Goal: Task Accomplishment & Management: Manage account settings

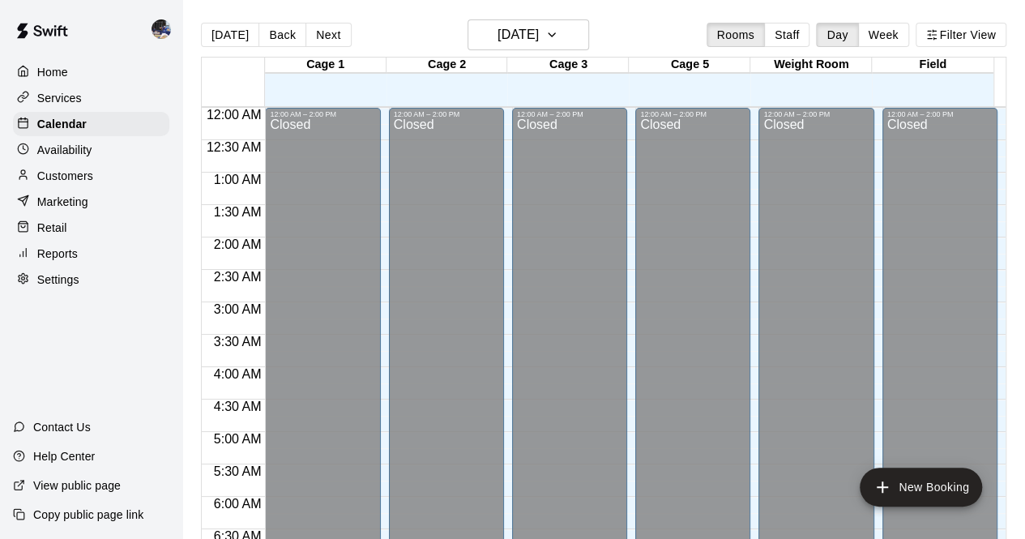
scroll to position [899, 0]
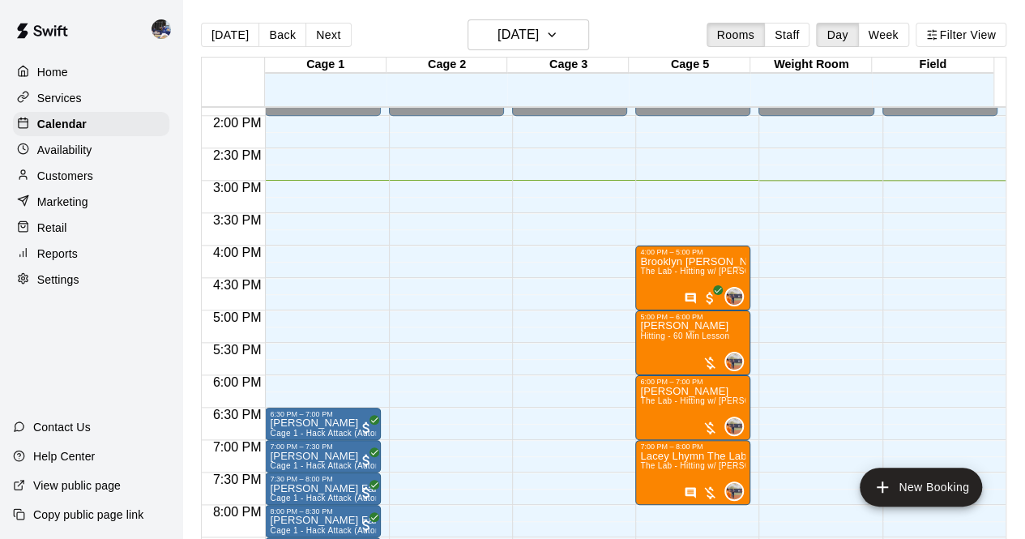
click at [79, 184] on p "Customers" at bounding box center [65, 176] width 56 height 16
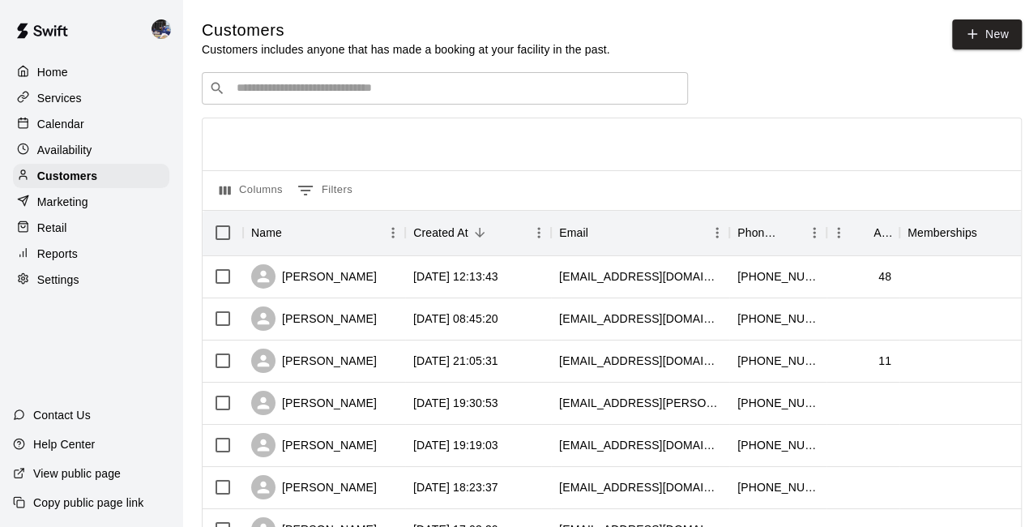
click at [378, 85] on input "Search customers by name or email" at bounding box center [456, 88] width 449 height 16
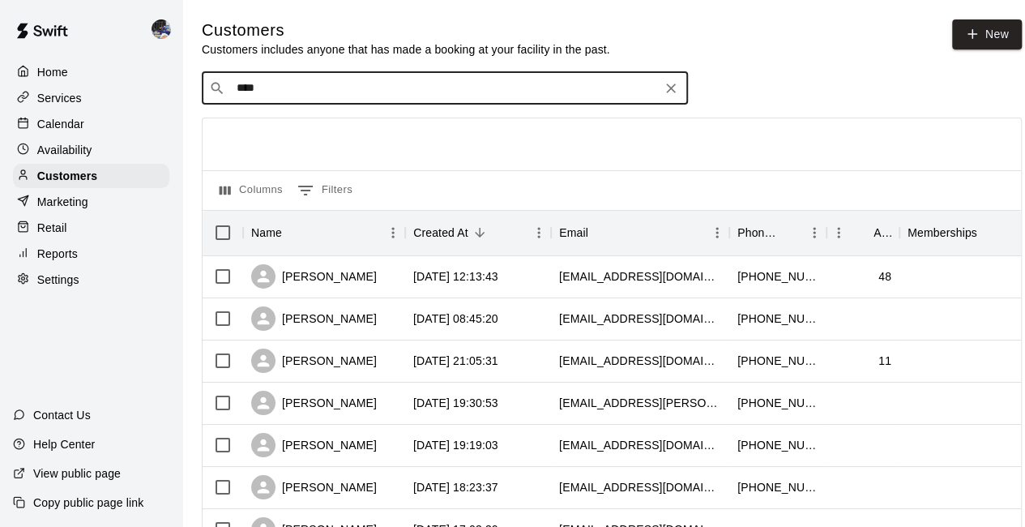
type input "*****"
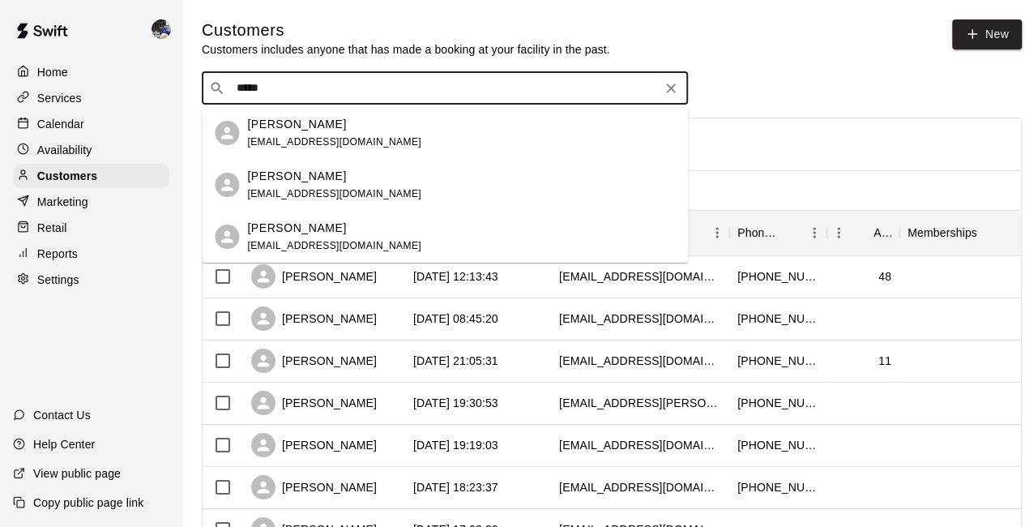
click at [348, 138] on span "jaredyamasaki25@gmail.com" at bounding box center [334, 141] width 174 height 11
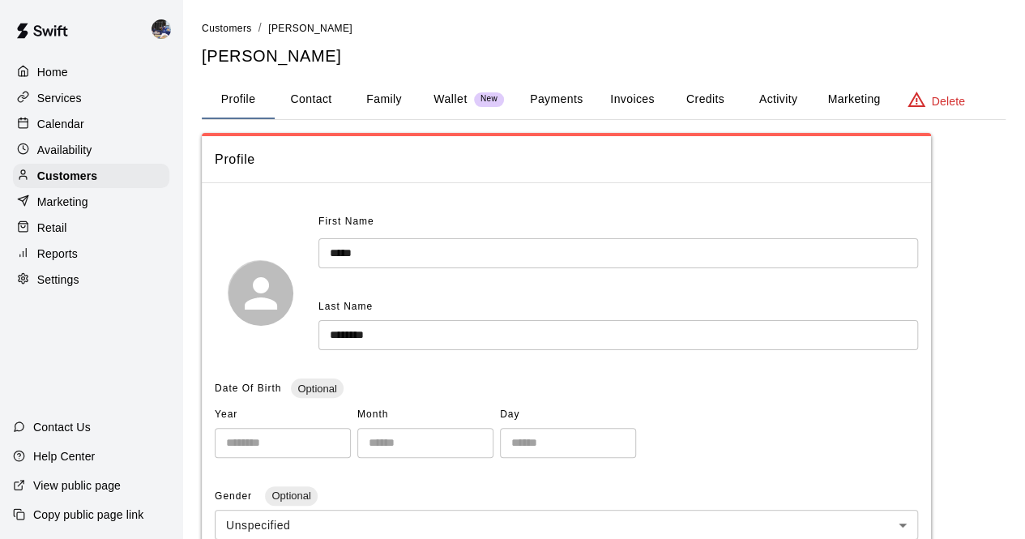
click at [557, 96] on button "Payments" at bounding box center [556, 99] width 79 height 39
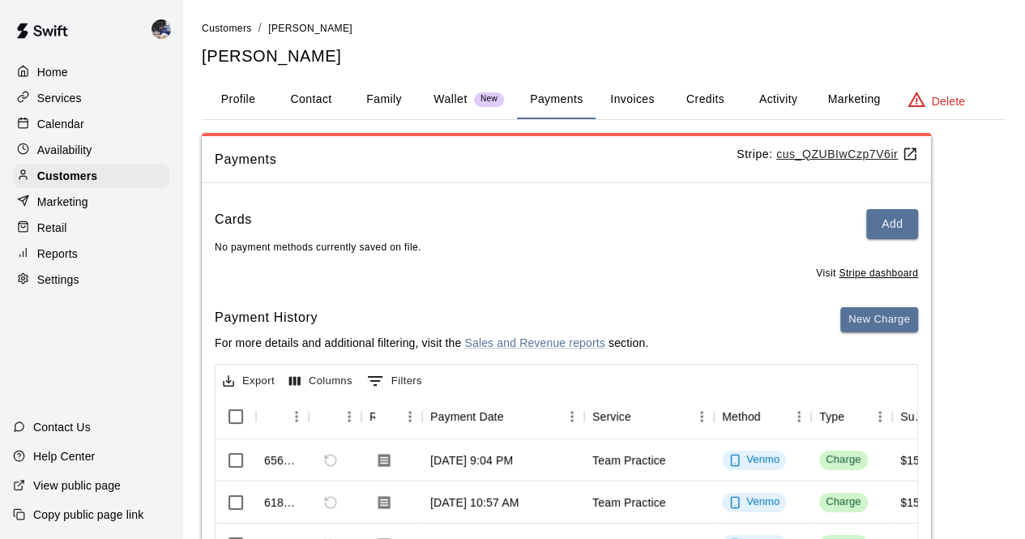
click at [890, 220] on button "Add" at bounding box center [892, 224] width 52 height 30
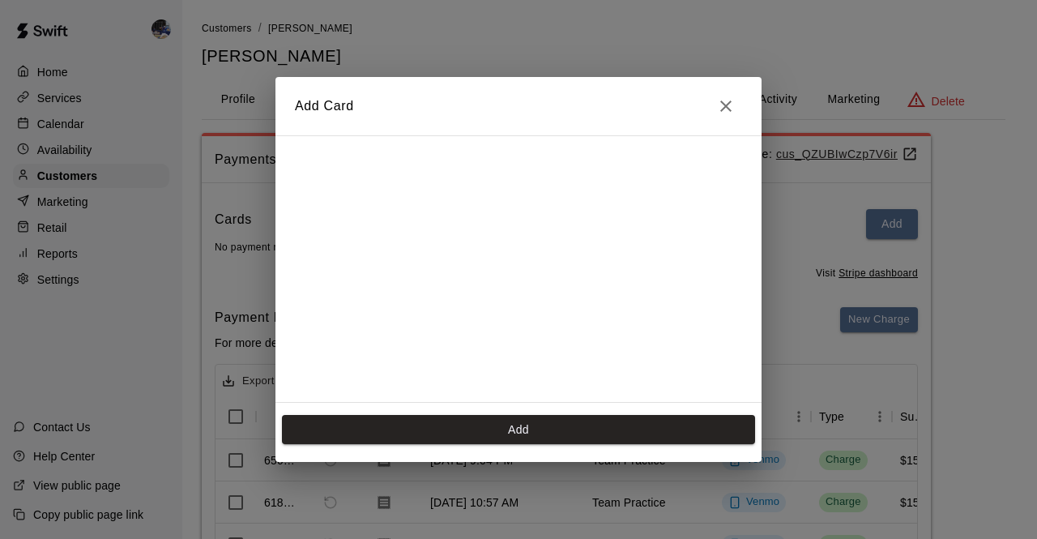
scroll to position [284, 0]
click at [519, 429] on button "Add" at bounding box center [518, 430] width 473 height 30
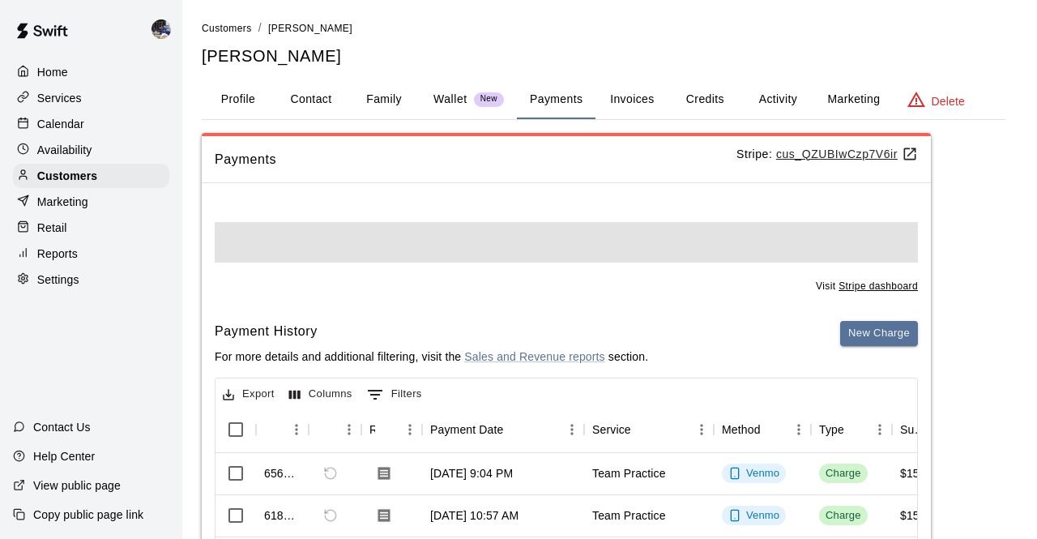
scroll to position [0, 0]
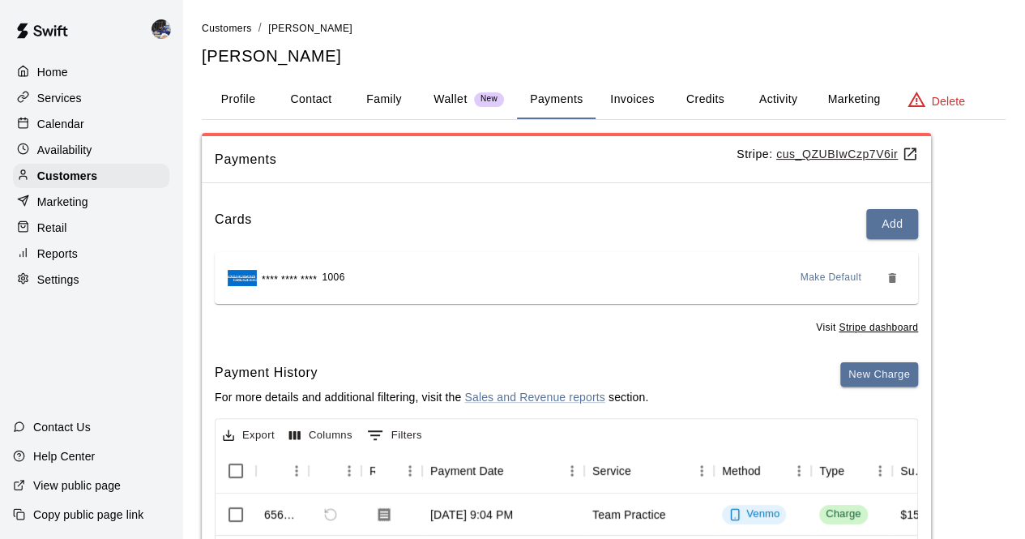
click at [861, 379] on button "New Charge" at bounding box center [879, 374] width 78 height 25
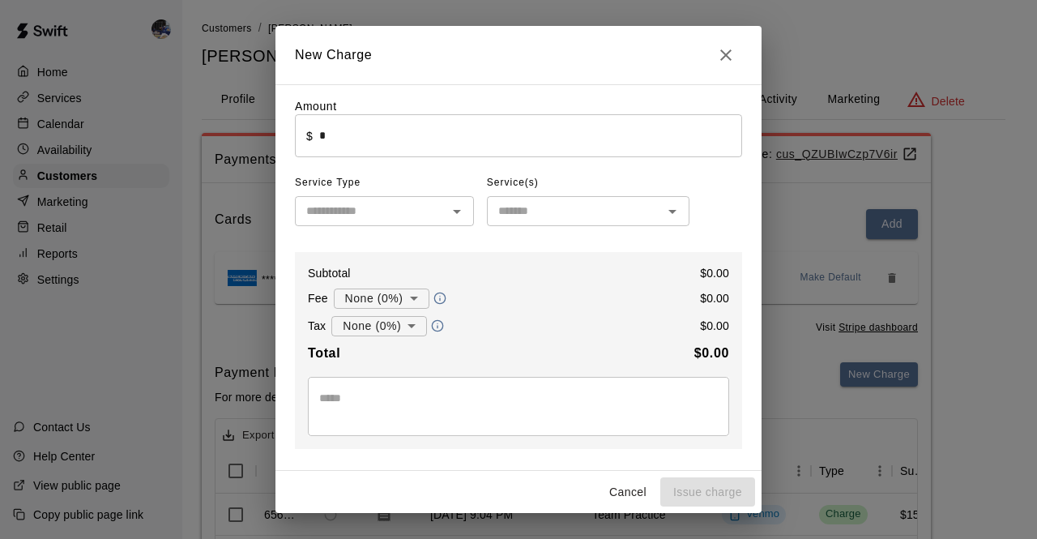
click at [411, 151] on input "*" at bounding box center [530, 135] width 423 height 43
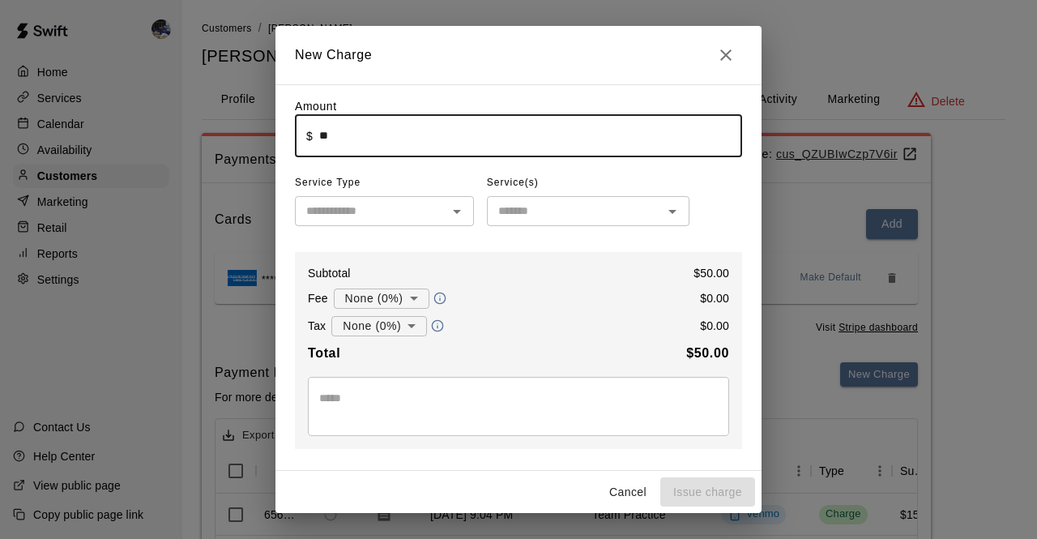
click at [387, 221] on input "text" at bounding box center [371, 211] width 143 height 20
type input "*****"
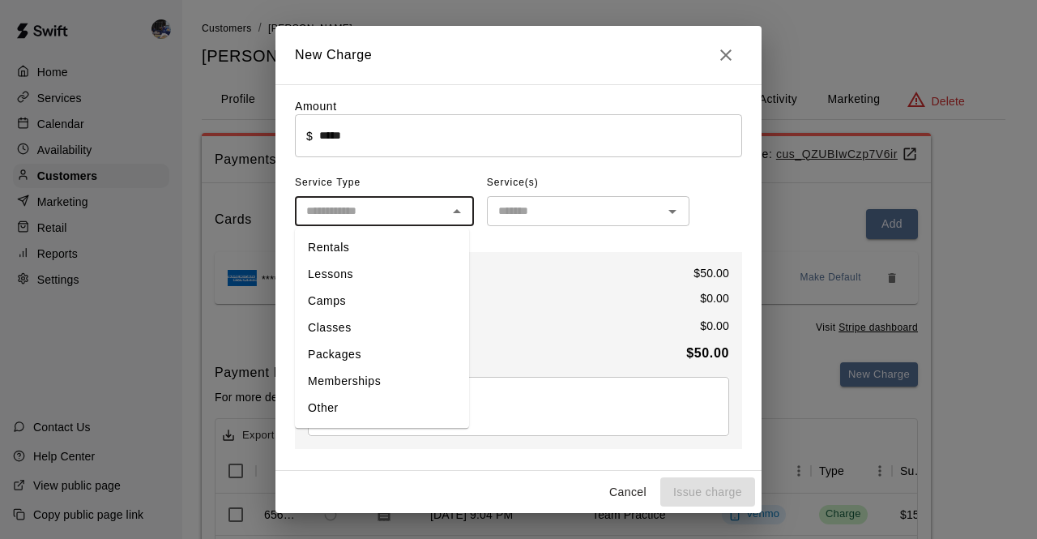
click at [345, 254] on li "Rentals" at bounding box center [382, 247] width 174 height 27
type input "*******"
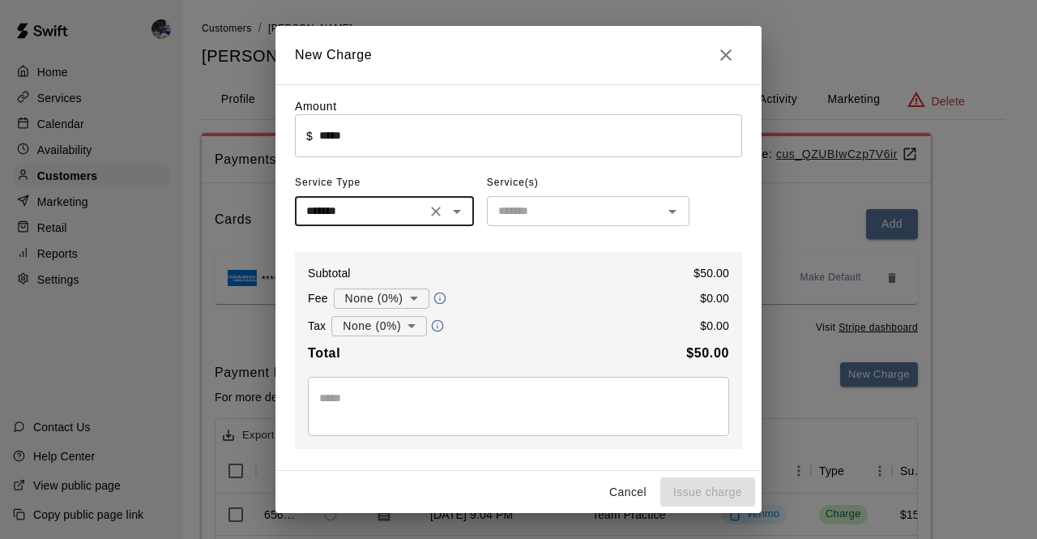
click at [533, 221] on input "text" at bounding box center [575, 211] width 166 height 20
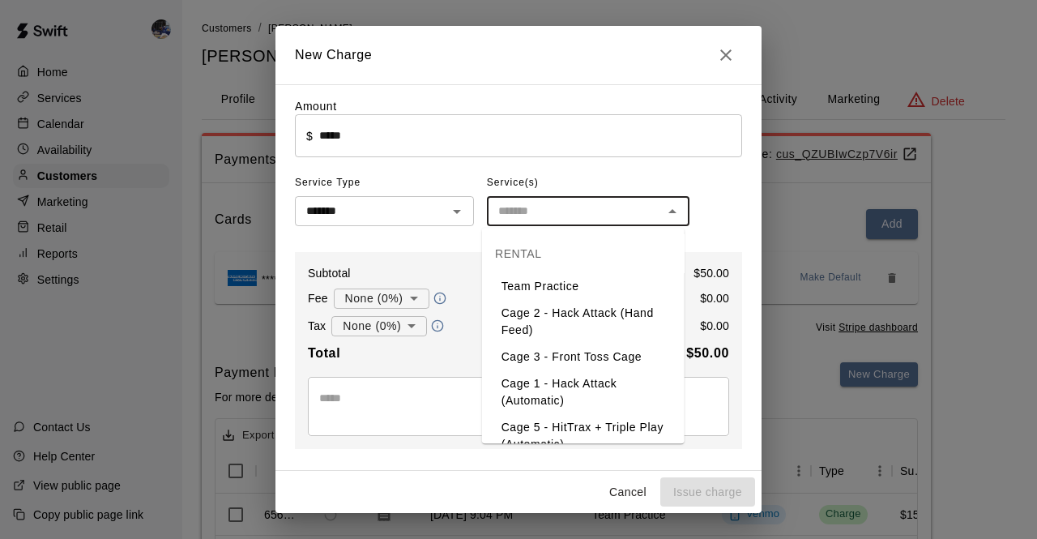
click at [545, 394] on li "Cage 1 - Hack Attack (Automatic)" at bounding box center [583, 392] width 203 height 44
type input "**********"
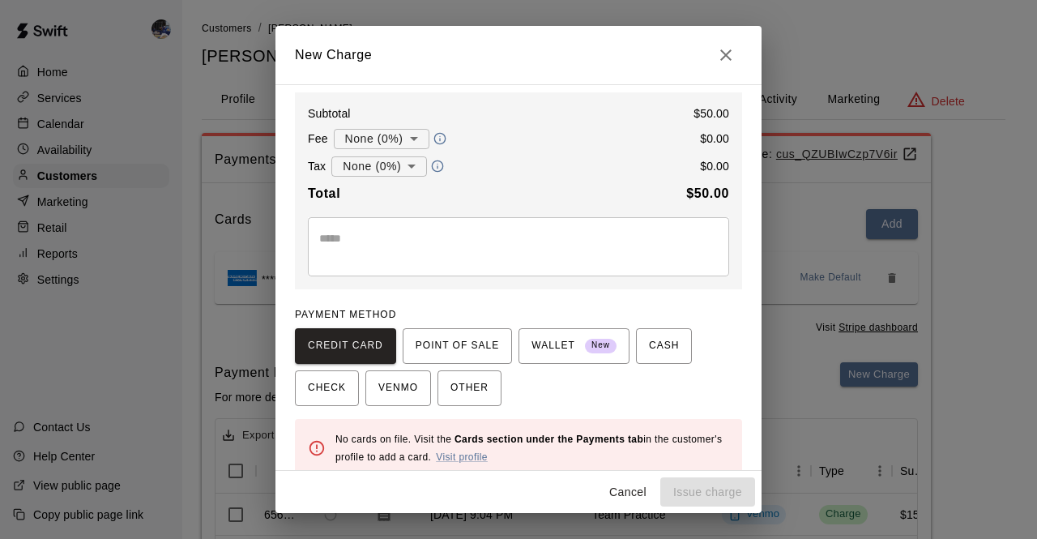
scroll to position [160, 0]
click at [488, 454] on link "Visit profile" at bounding box center [462, 456] width 52 height 11
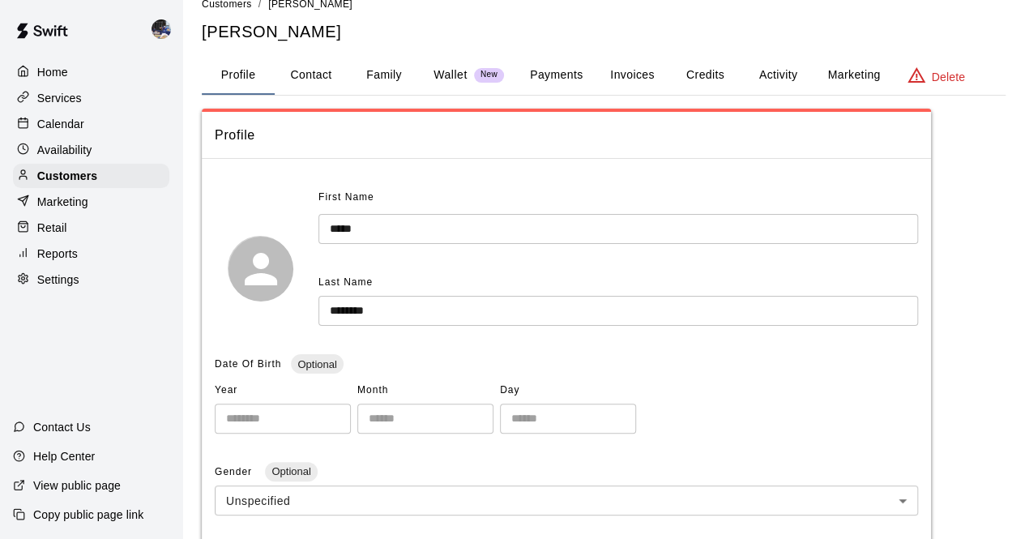
scroll to position [19, 0]
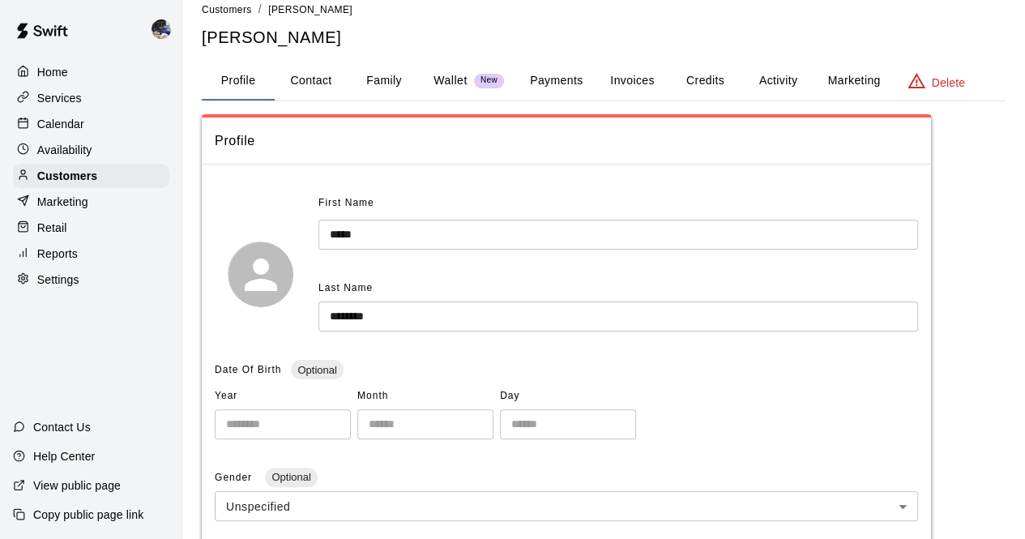
click at [548, 82] on button "Payments" at bounding box center [556, 81] width 79 height 39
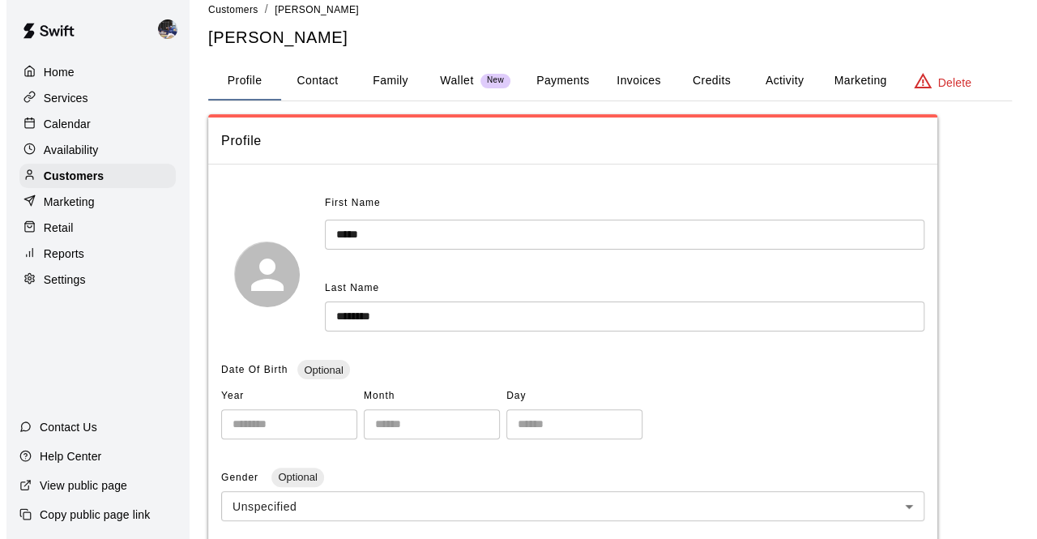
scroll to position [0, 0]
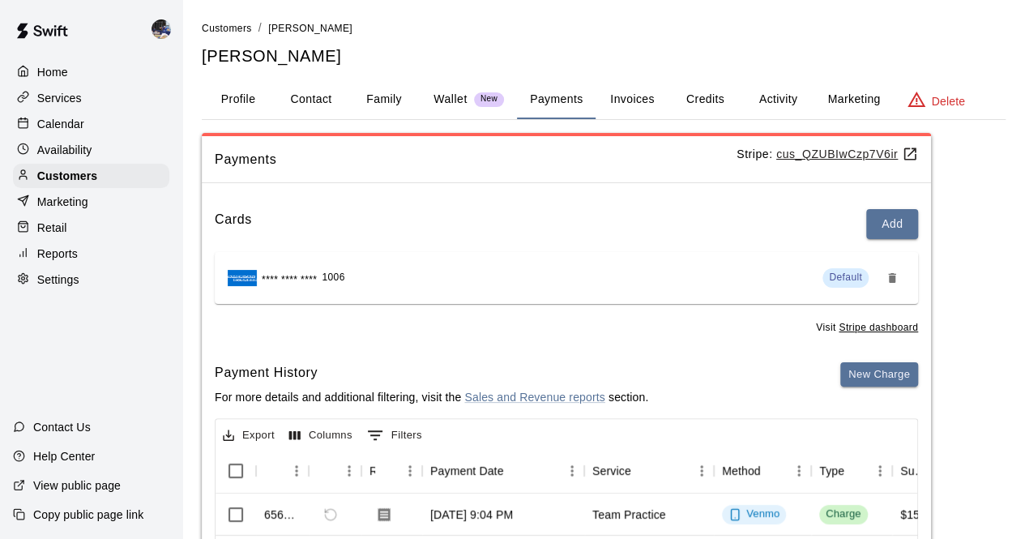
click at [890, 378] on button "New Charge" at bounding box center [879, 374] width 78 height 25
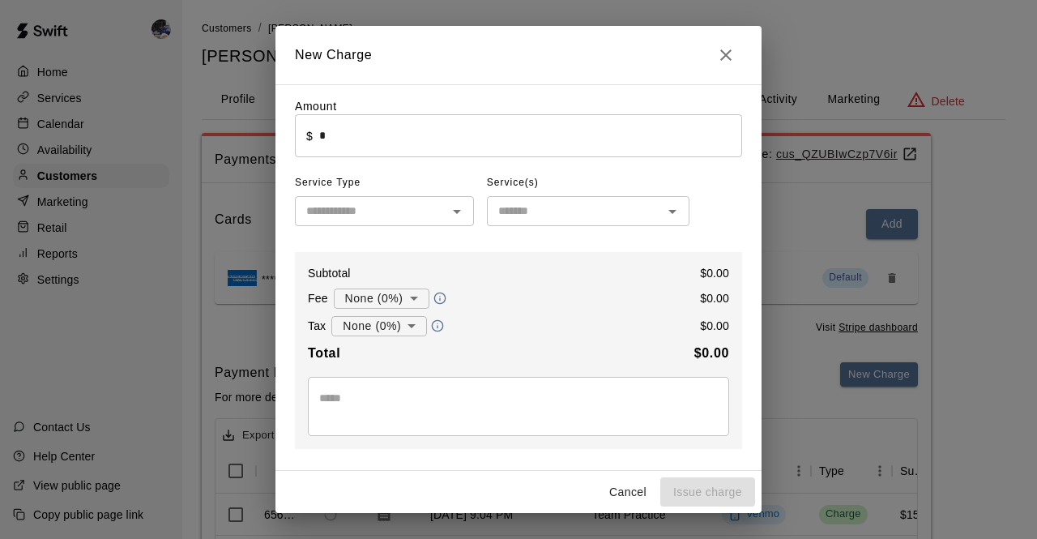
click at [413, 153] on input "*" at bounding box center [530, 135] width 423 height 43
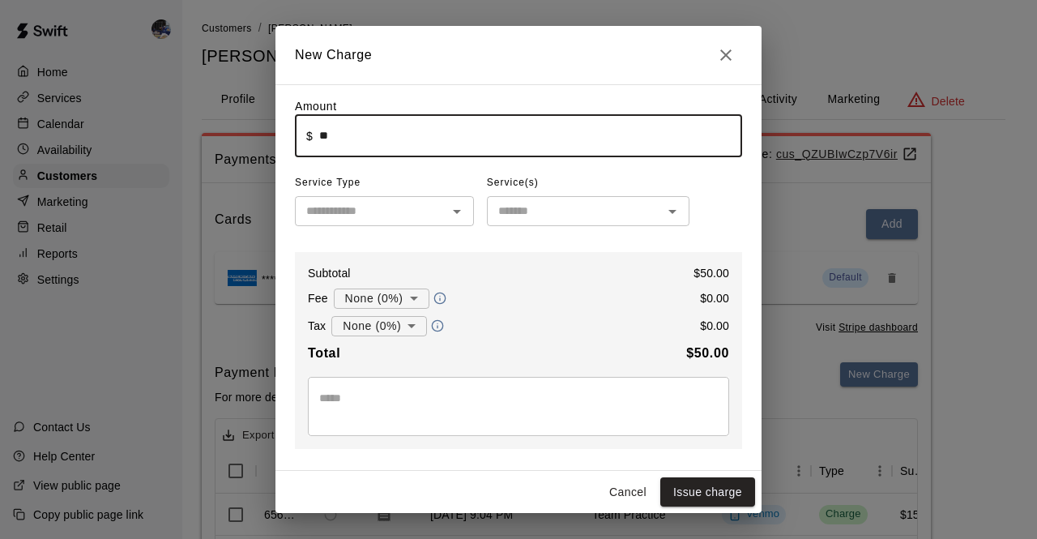
click at [421, 209] on input "text" at bounding box center [371, 211] width 143 height 20
type input "*****"
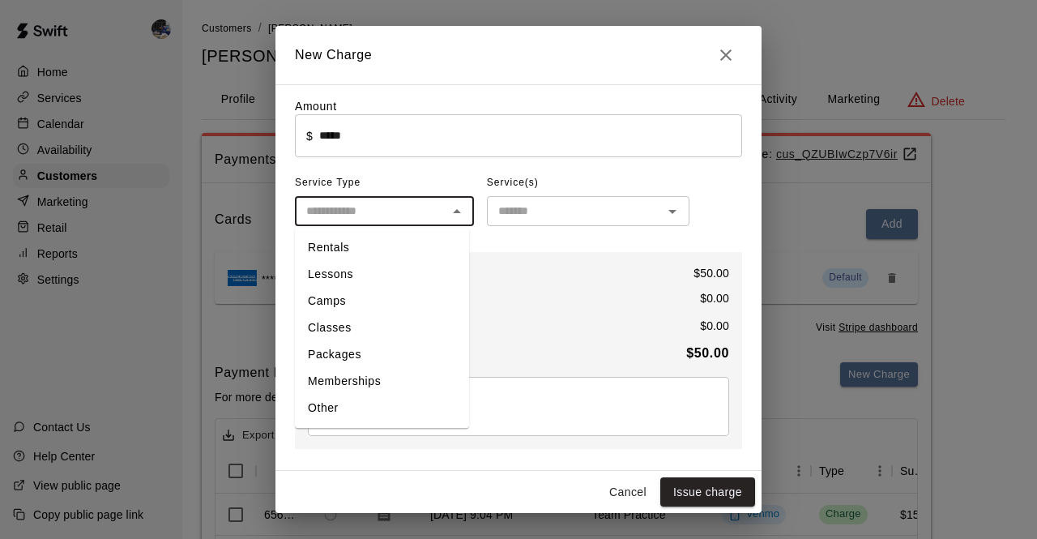
click at [361, 250] on li "Rentals" at bounding box center [382, 247] width 174 height 27
type input "*******"
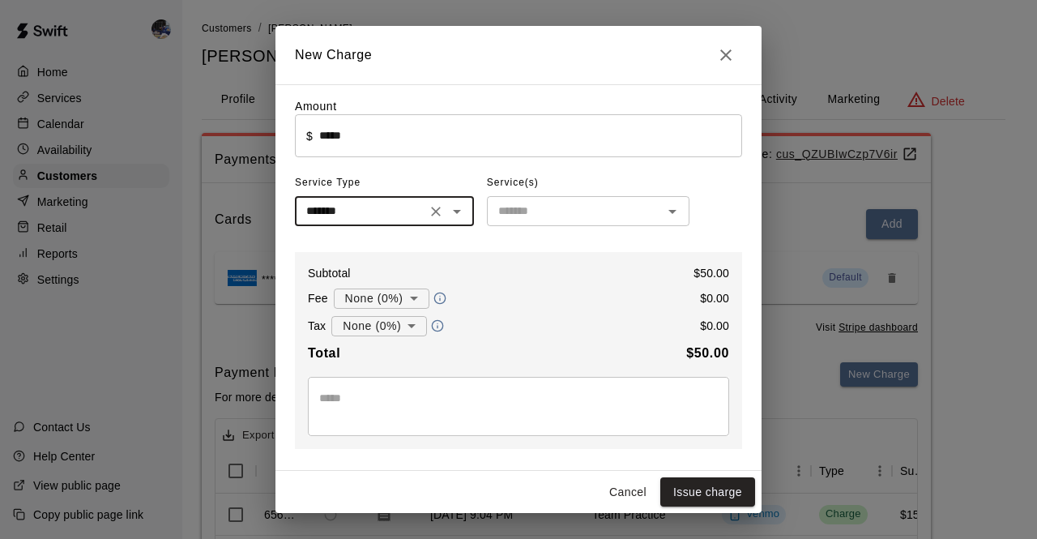
click at [579, 213] on input "text" at bounding box center [575, 211] width 166 height 20
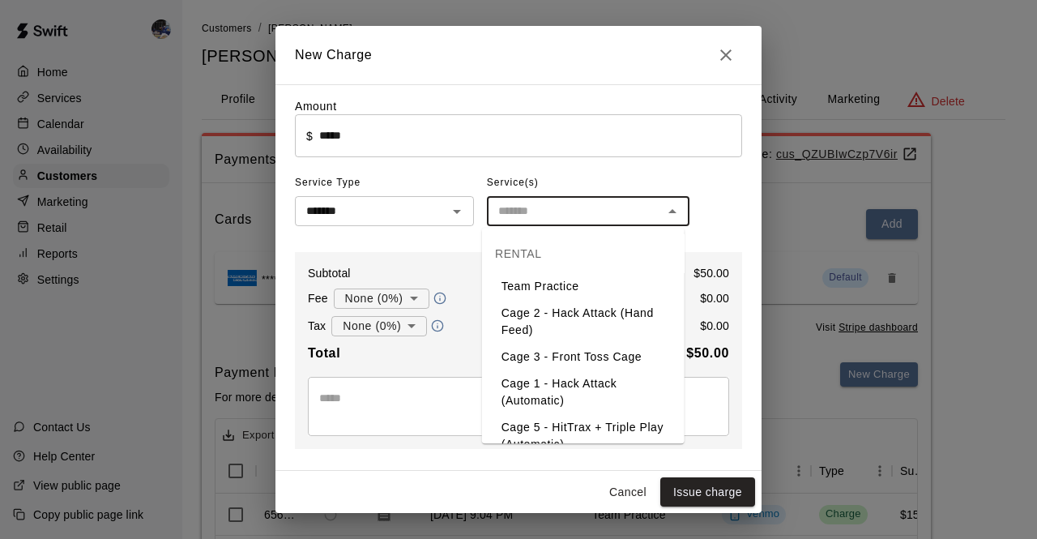
click at [545, 384] on li "Cage 1 - Hack Attack (Automatic)" at bounding box center [583, 392] width 203 height 44
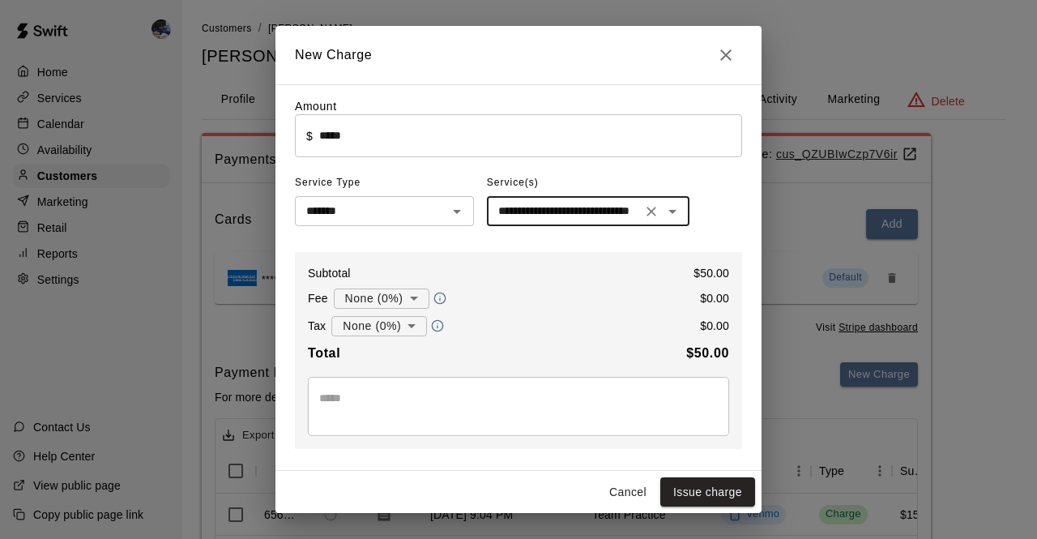
type input "**********"
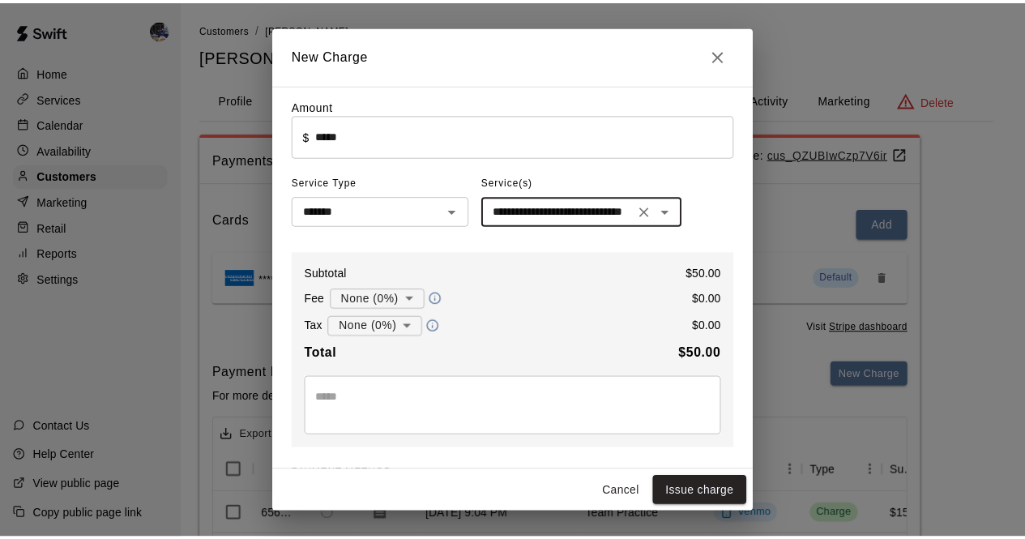
scroll to position [162, 0]
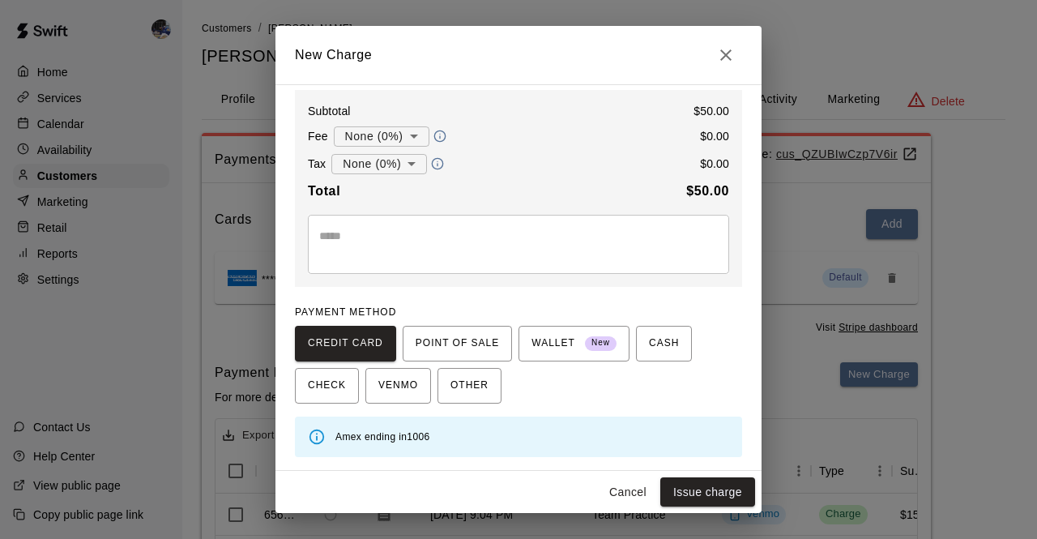
click at [676, 493] on button "Issue charge" at bounding box center [707, 492] width 95 height 30
type input "*"
